Goal: Task Accomplishment & Management: Use online tool/utility

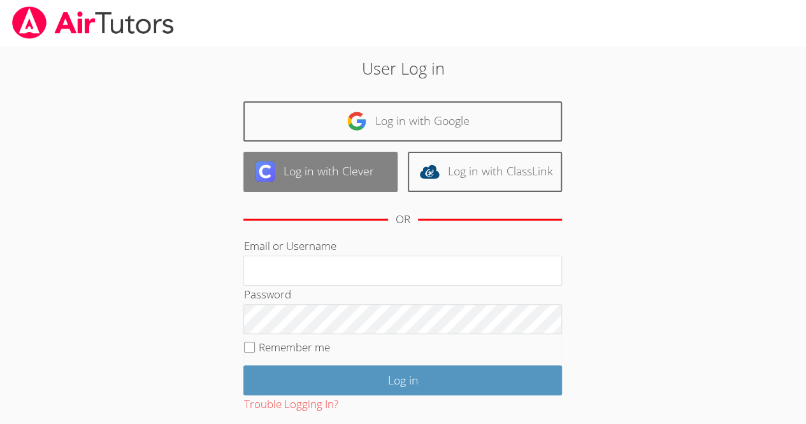
click at [342, 182] on link "Log in with Clever" at bounding box center [320, 172] width 154 height 40
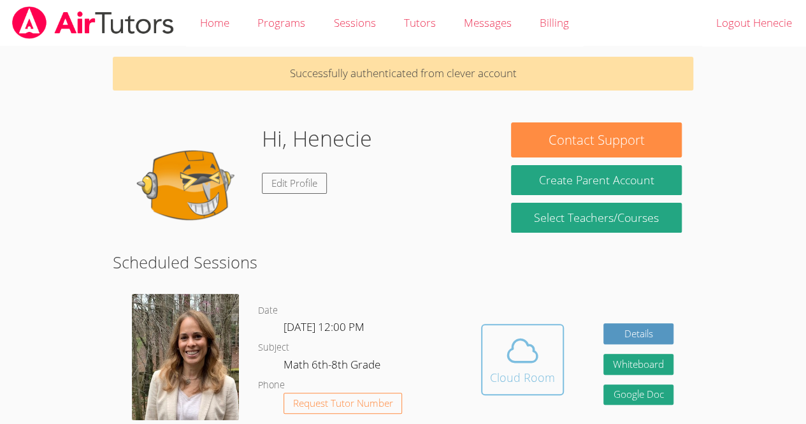
click at [559, 357] on button "Cloud Room" at bounding box center [522, 359] width 83 height 71
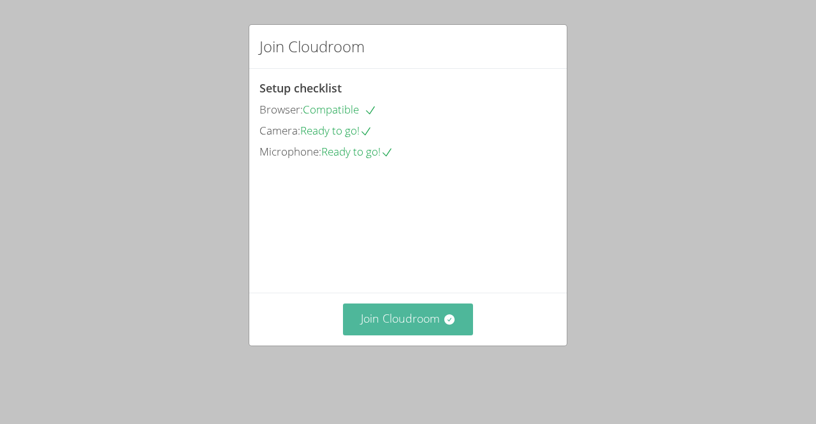
click at [387, 335] on button "Join Cloudroom" at bounding box center [408, 318] width 131 height 31
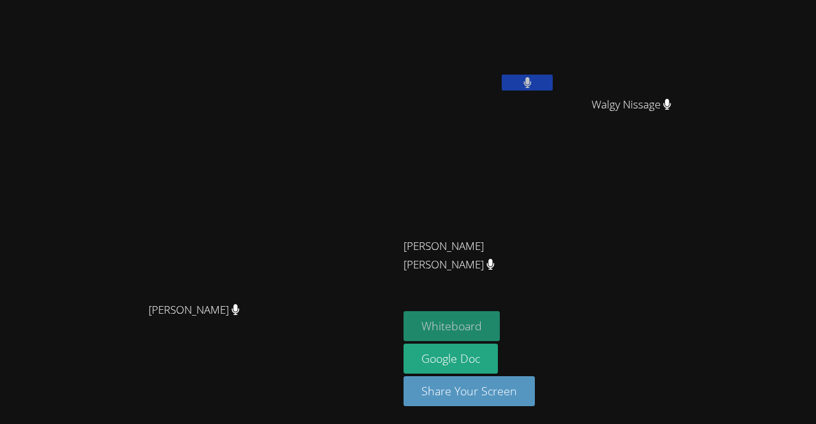
click at [500, 322] on button "Whiteboard" at bounding box center [451, 326] width 96 height 30
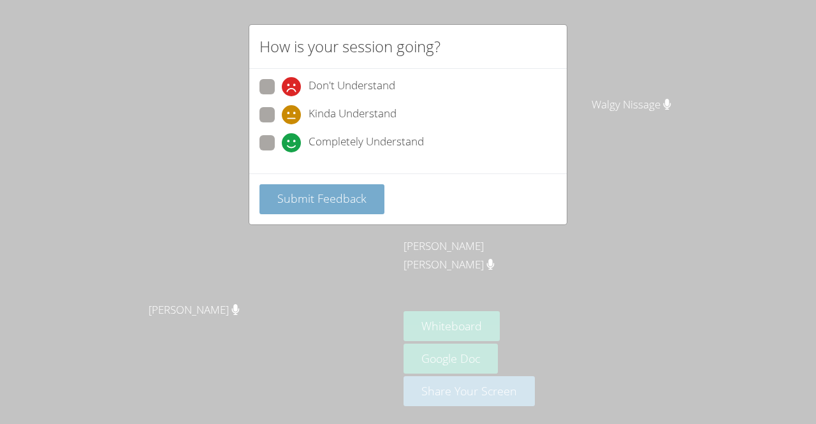
click at [350, 198] on span "Submit Feedback" at bounding box center [321, 198] width 89 height 15
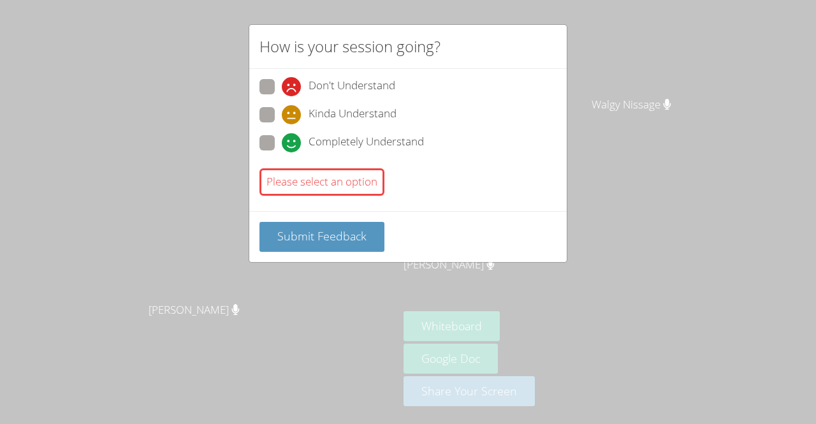
click at [288, 145] on icon at bounding box center [291, 142] width 19 height 19
click at [288, 145] on input "Completely Understand" at bounding box center [287, 140] width 11 height 11
radio input "true"
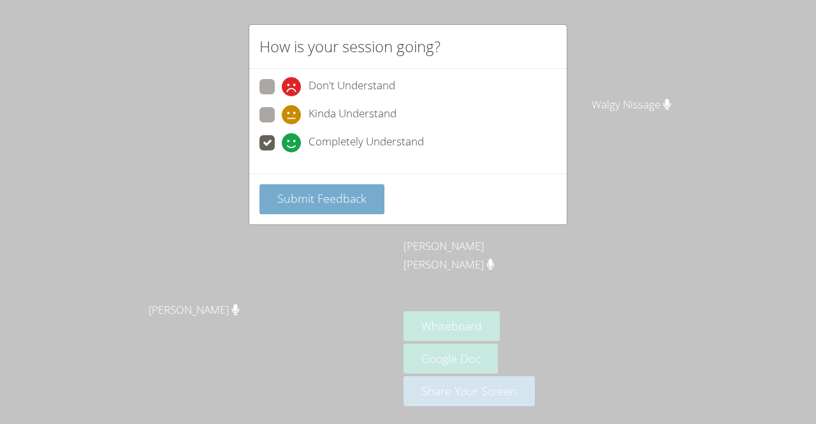
click at [354, 194] on span "Submit Feedback" at bounding box center [321, 198] width 89 height 15
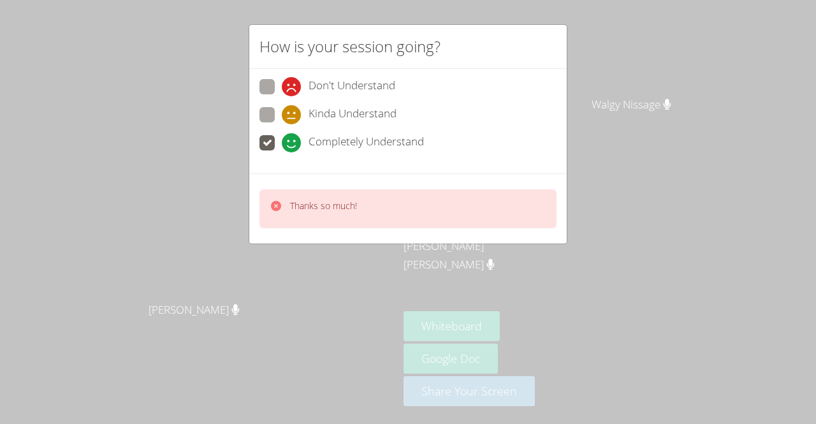
click at [282, 152] on span at bounding box center [282, 152] width 0 height 0
click at [282, 146] on input "Completely Understand" at bounding box center [287, 140] width 11 height 11
click at [282, 152] on span at bounding box center [282, 152] width 0 height 0
click at [282, 141] on input "Completely Understand" at bounding box center [287, 140] width 11 height 11
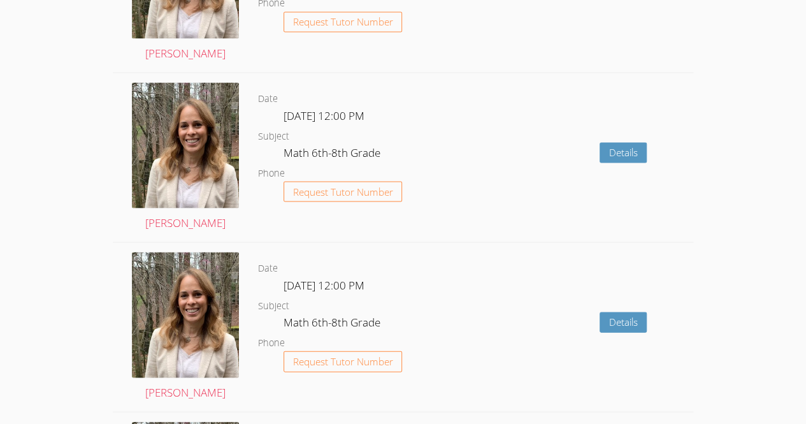
scroll to position [1729, 0]
